Goal: Information Seeking & Learning: Check status

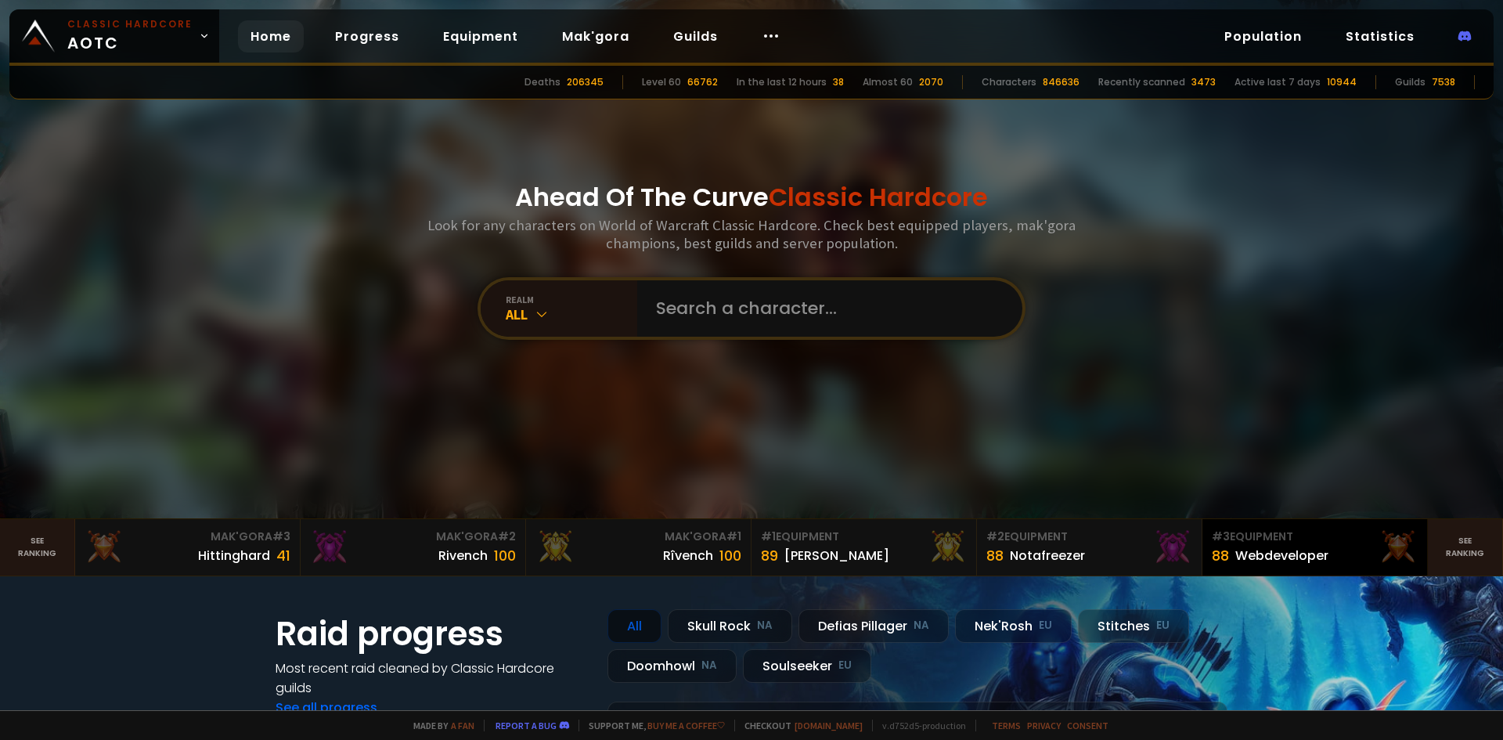
click at [1268, 553] on div "Webdeveloper" at bounding box center [1281, 556] width 93 height 20
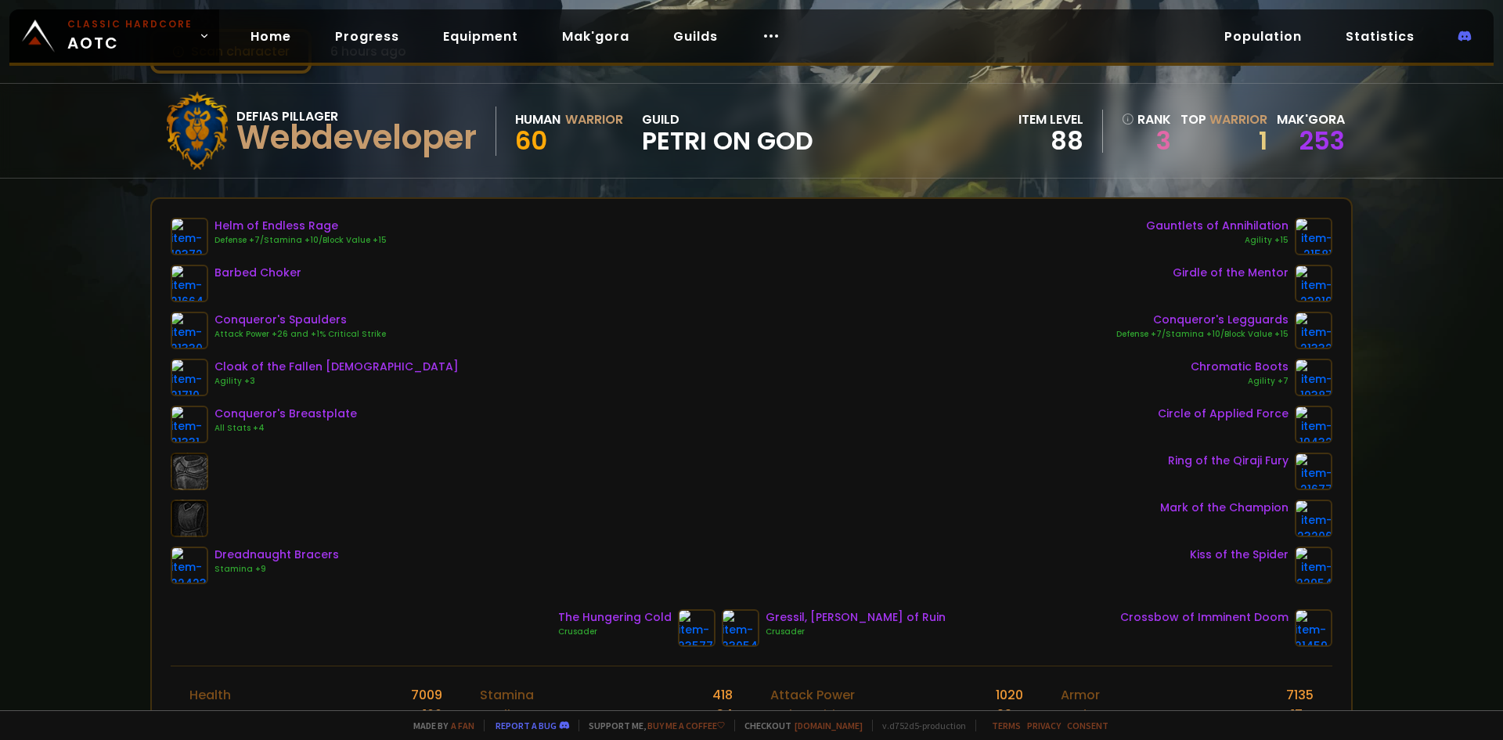
scroll to position [78, 0]
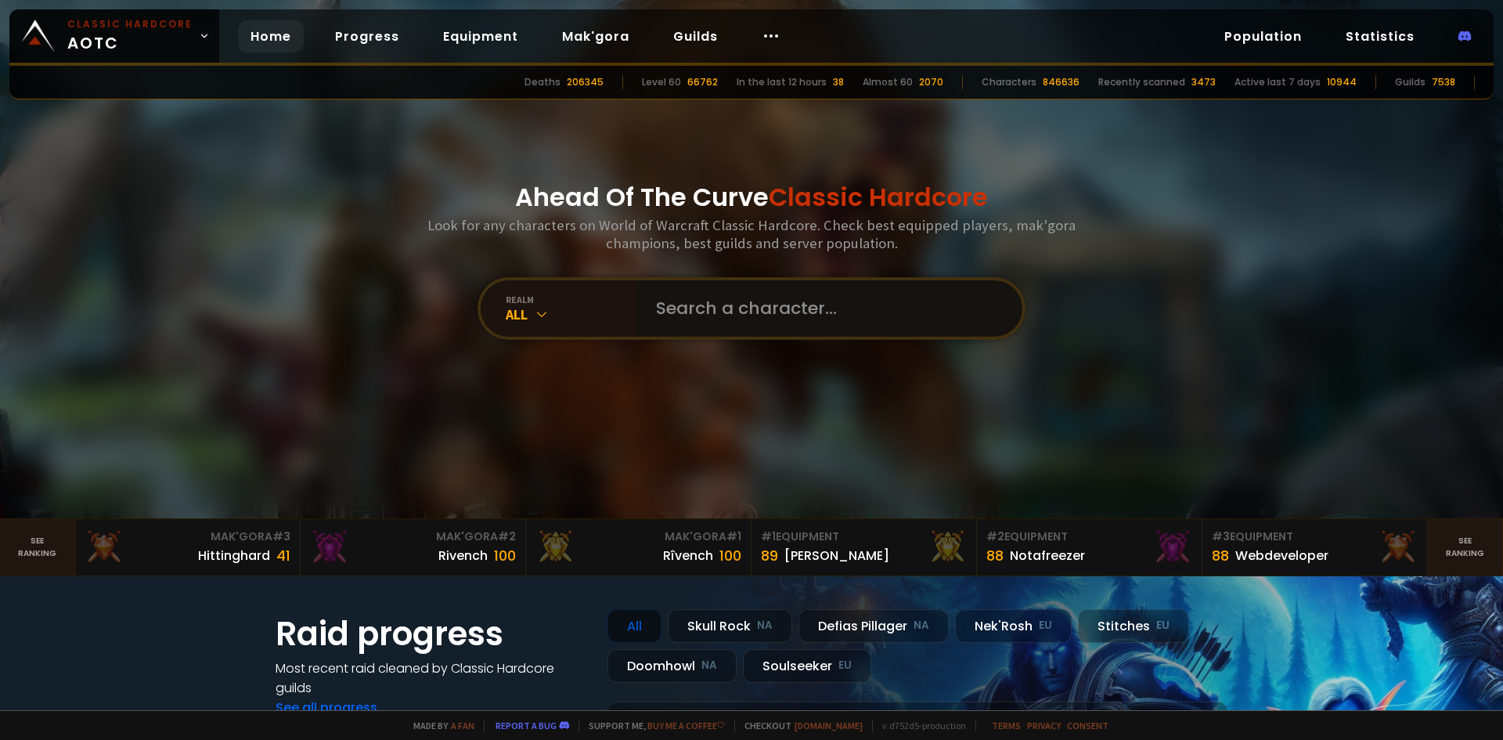
click at [715, 330] on input "text" at bounding box center [825, 308] width 357 height 56
type input "treason"
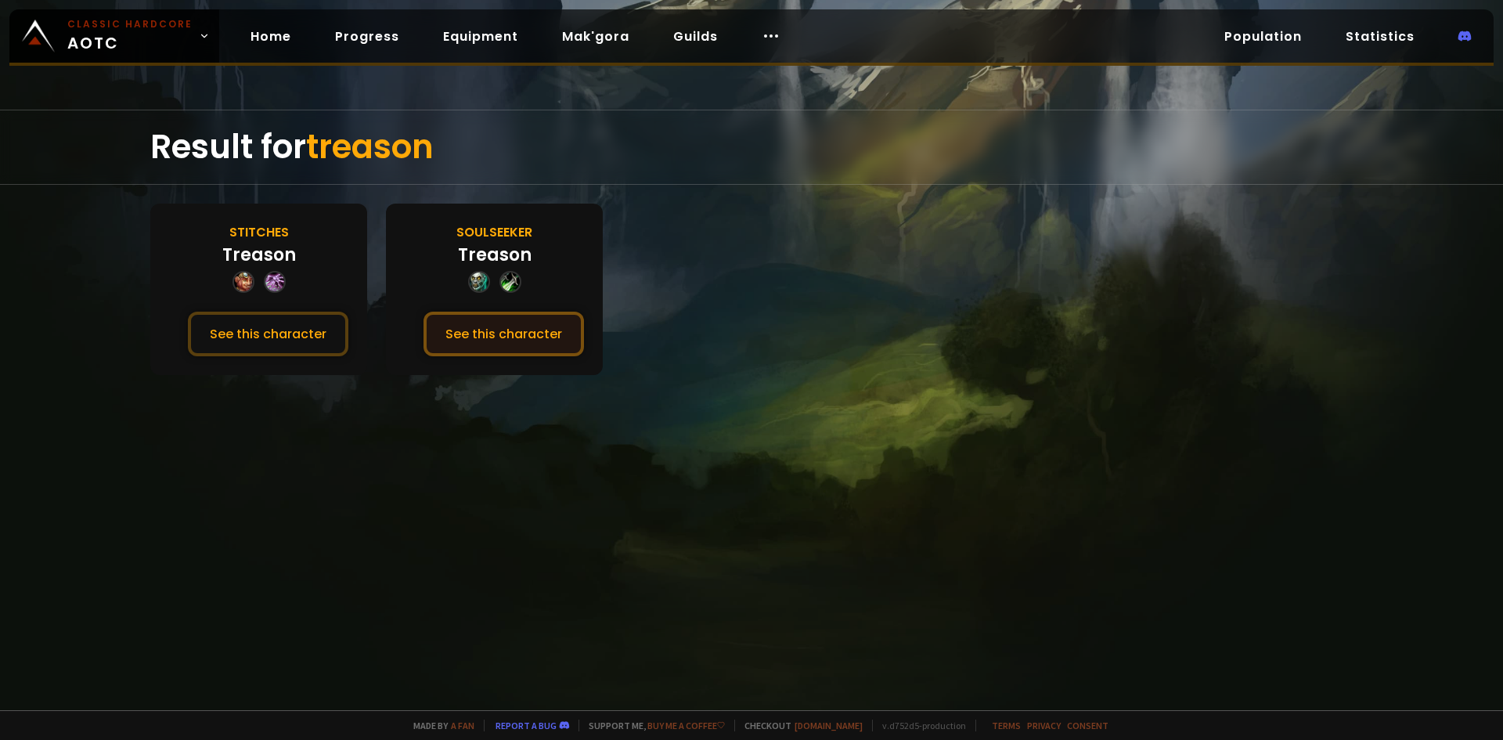
click at [524, 318] on button "See this character" at bounding box center [503, 334] width 160 height 45
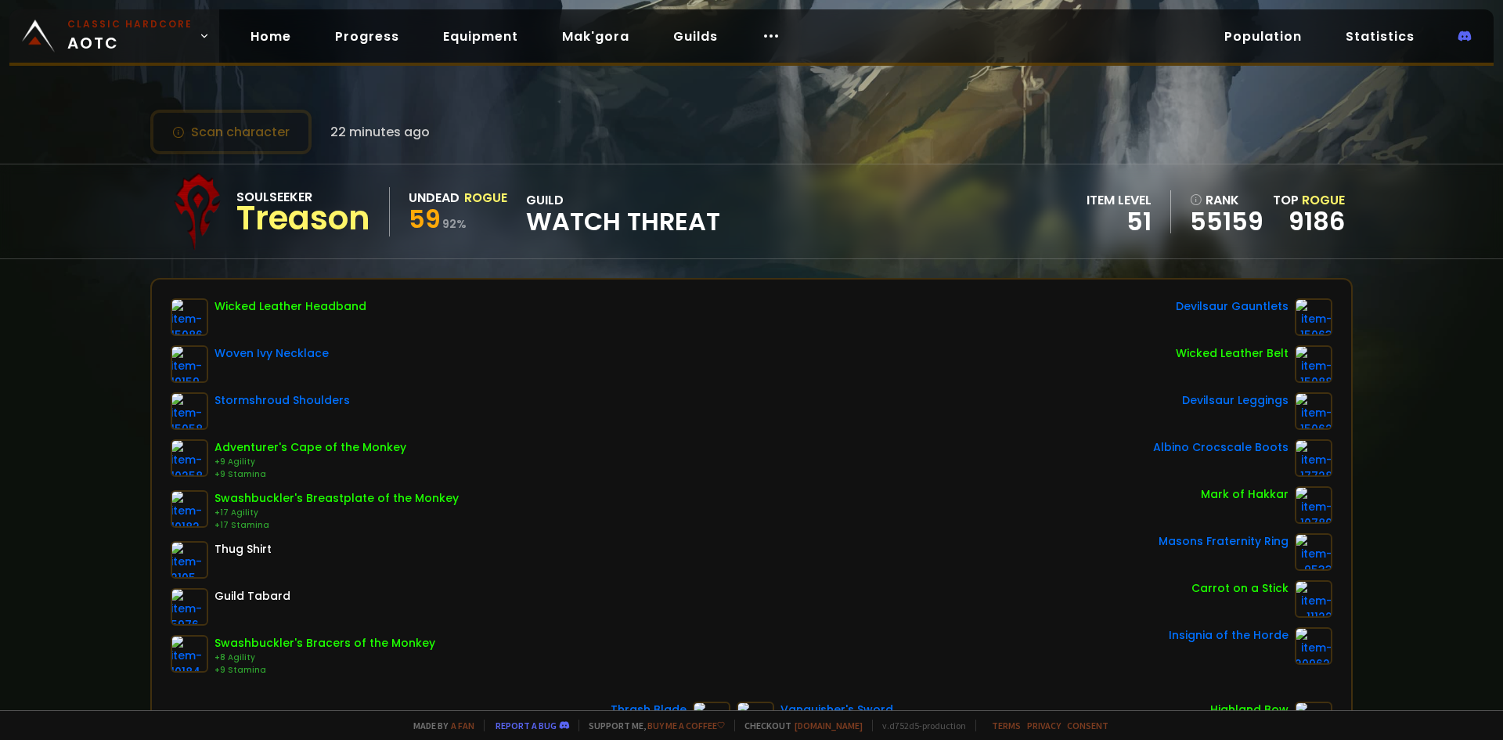
click at [132, 49] on span "Classic Hardcore AOTC" at bounding box center [129, 36] width 125 height 38
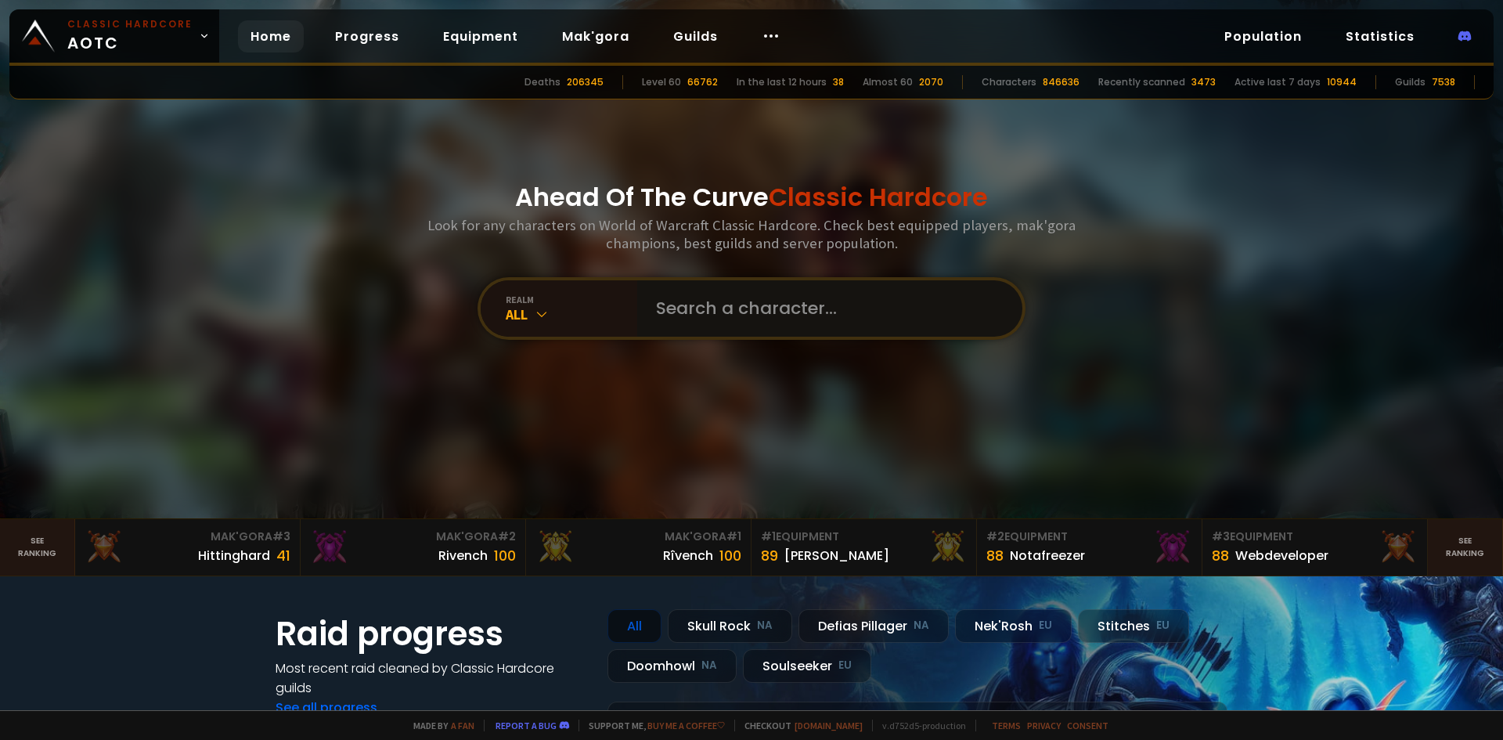
click at [669, 294] on input "text" at bounding box center [825, 308] width 357 height 56
click at [720, 294] on input "text" at bounding box center [825, 308] width 357 height 56
type input "umbrela"
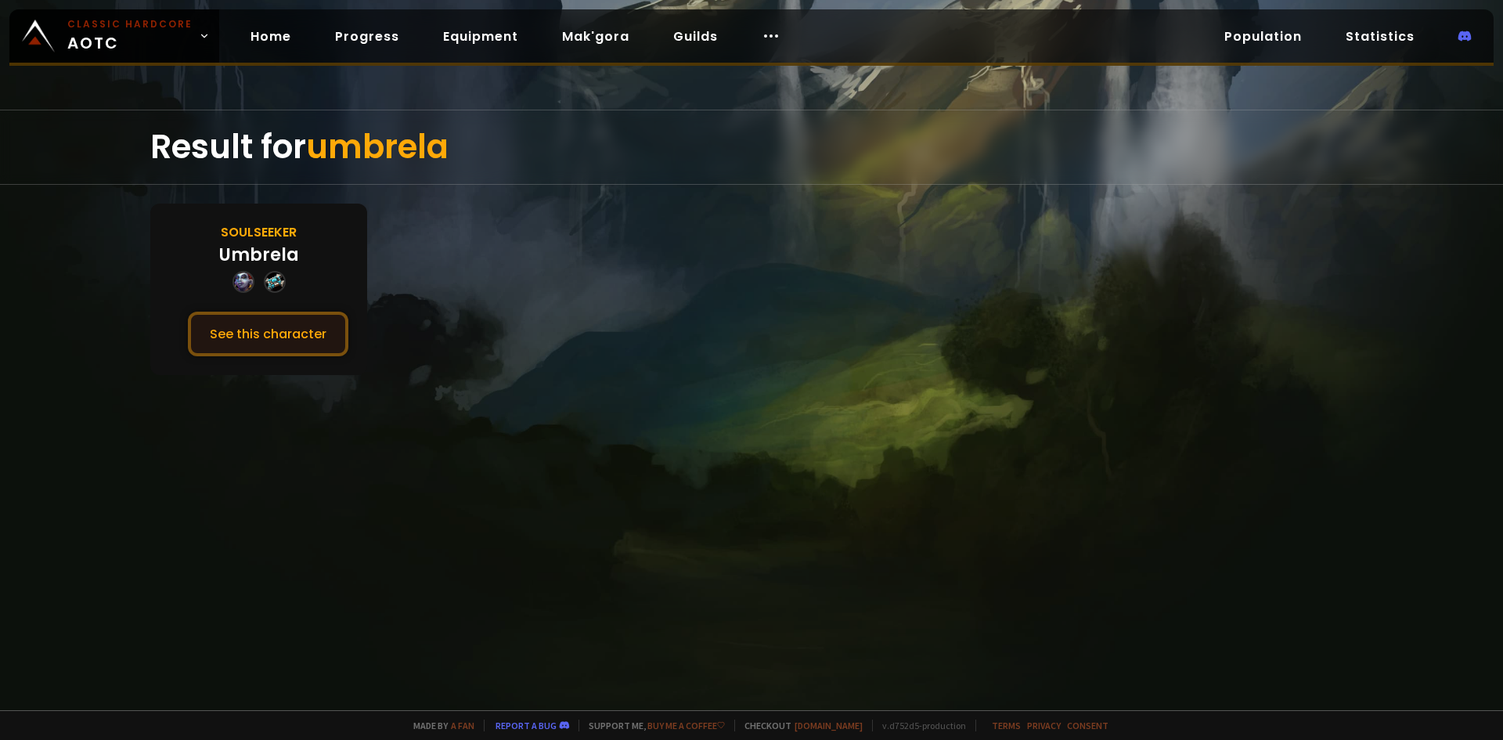
click at [330, 327] on button "See this character" at bounding box center [268, 334] width 160 height 45
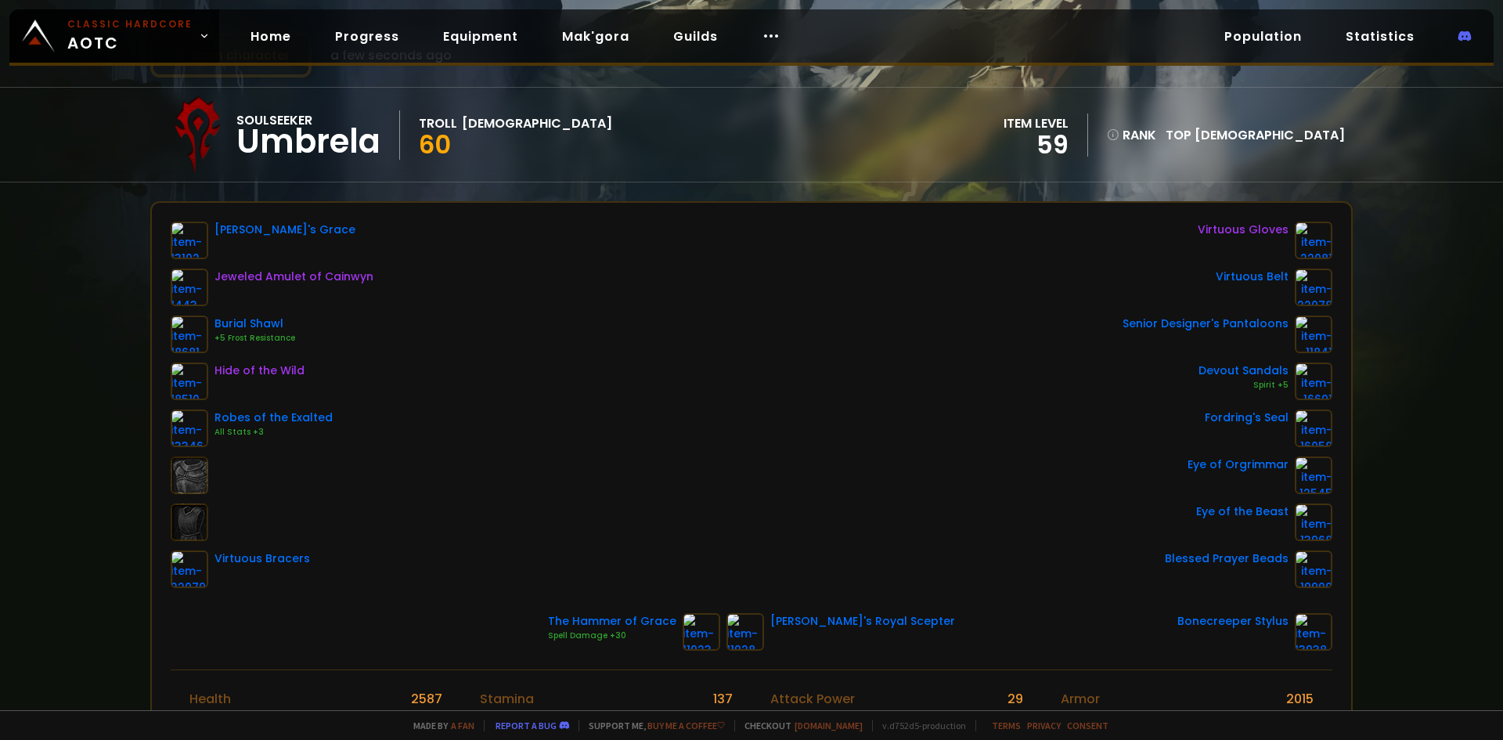
scroll to position [78, 0]
